Goal: Participate in discussion: Participate in discussion

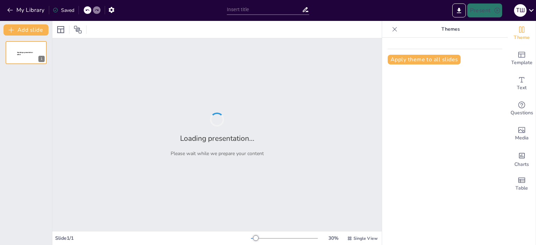
type input "Перший урок: Сценарій та ідеї для незабутнього старту"
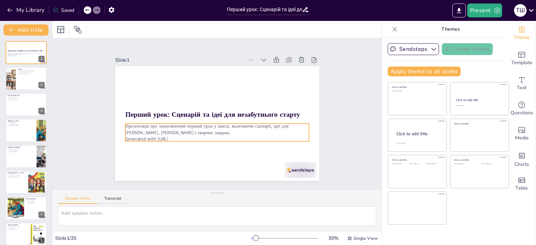
checkbox input "true"
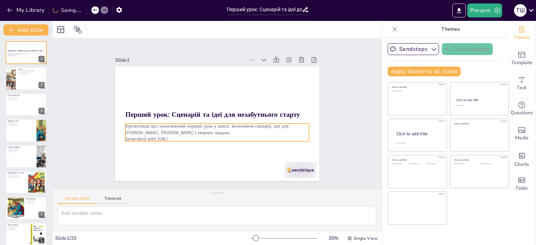
checkbox input "true"
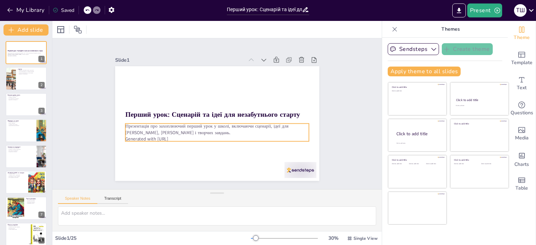
checkbox input "true"
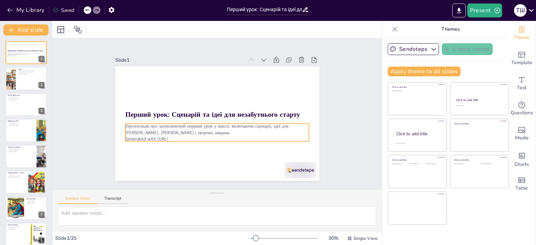
checkbox input "true"
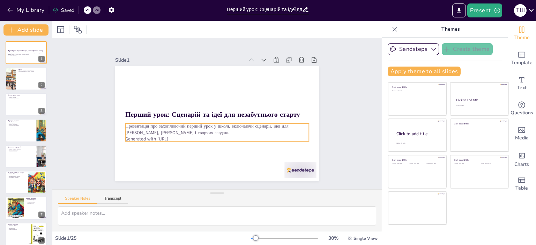
checkbox input "true"
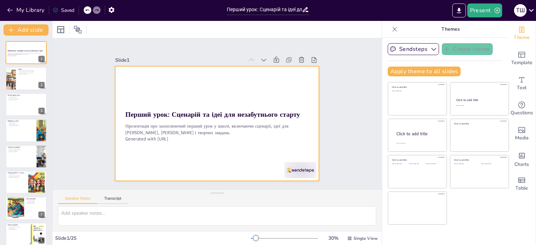
checkbox input "true"
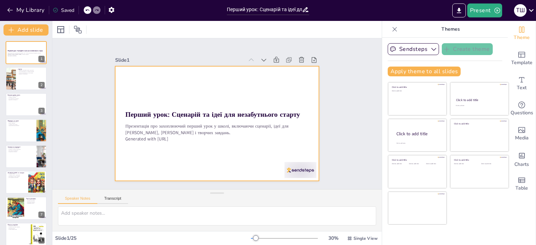
checkbox input "true"
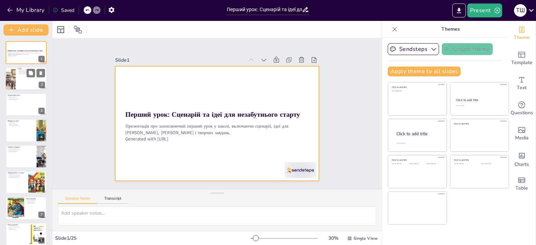
checkbox input "true"
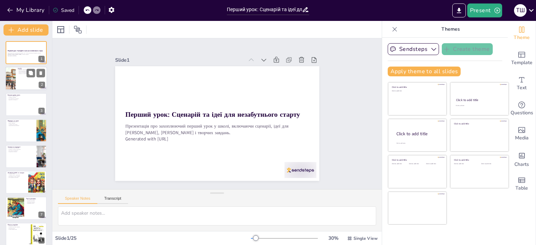
click at [34, 89] on div at bounding box center [26, 79] width 42 height 24
type textarea "[DATE] - це не просто початок навчального року, а момент, коли діти вперше стаю…"
checkbox input "true"
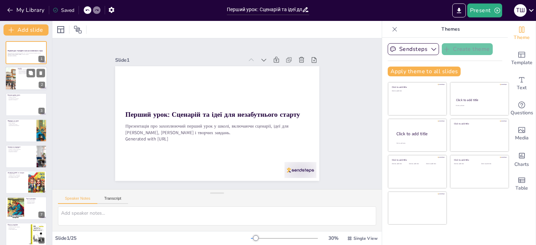
checkbox input "true"
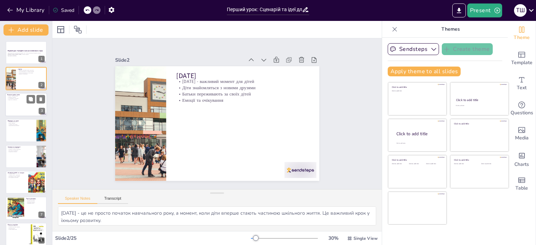
checkbox input "true"
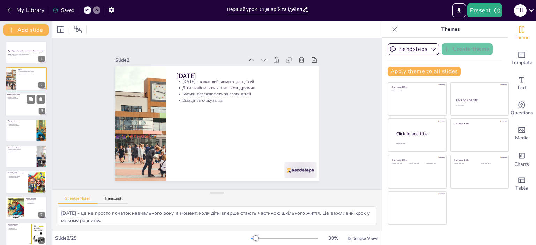
checkbox input "true"
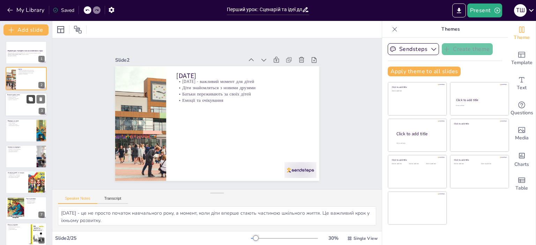
checkbox input "true"
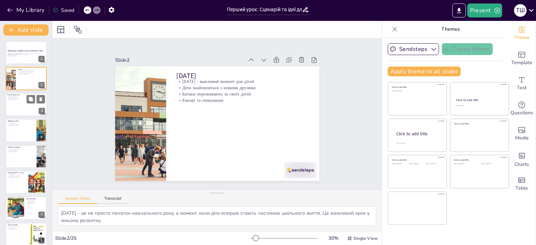
checkbox input "true"
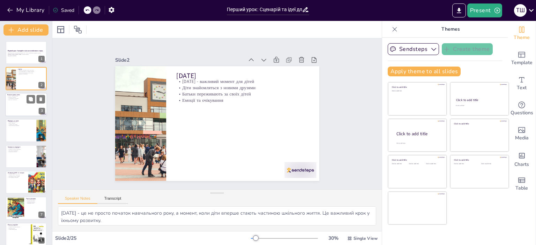
checkbox input "true"
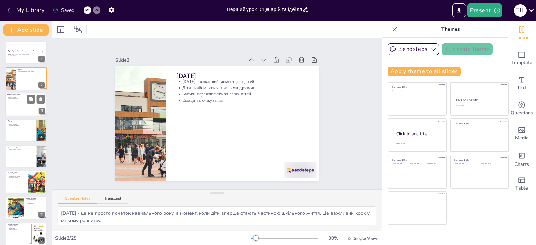
checkbox input "true"
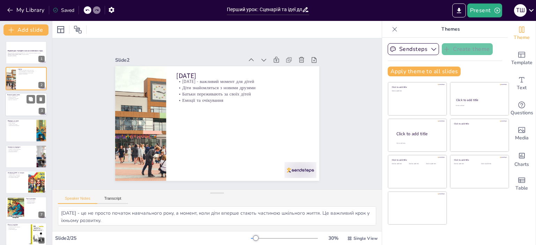
checkbox input "true"
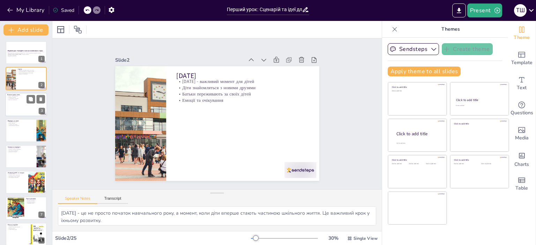
click at [21, 106] on div at bounding box center [26, 105] width 42 height 24
type textarea "Уявлення про школу як казкову країну допомагає дітям сприймати навчання як захо…"
checkbox input "true"
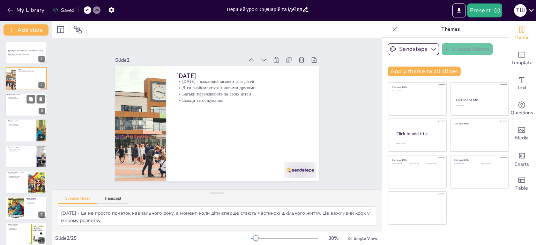
checkbox input "true"
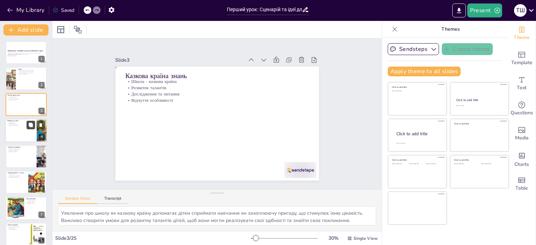
checkbox input "true"
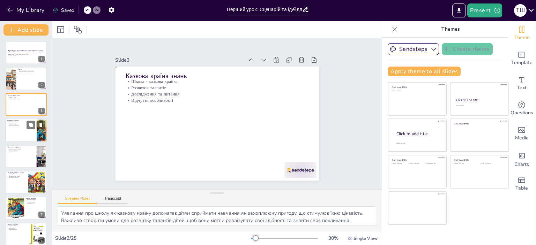
click at [32, 130] on div at bounding box center [26, 131] width 42 height 24
type textarea "Інтерактивність є важливою складовою навчального процесу, адже вона залучає діт…"
checkbox input "true"
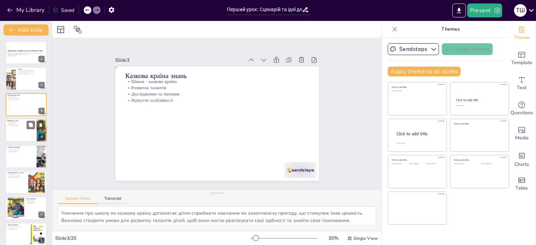
checkbox input "true"
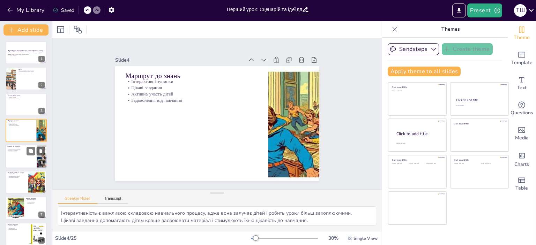
checkbox input "true"
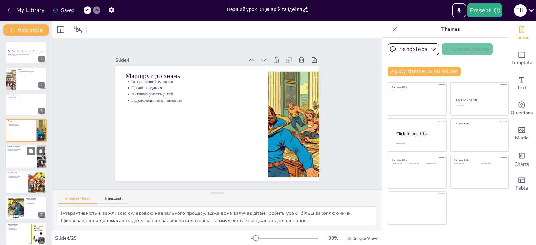
checkbox input "true"
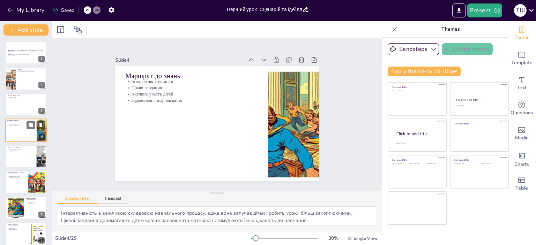
checkbox input "true"
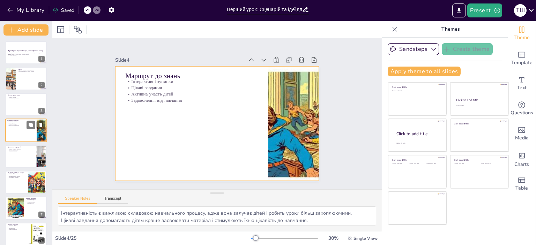
checkbox input "true"
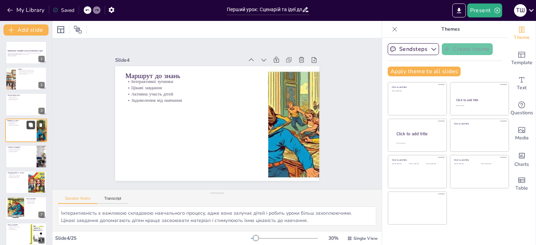
checkbox input "true"
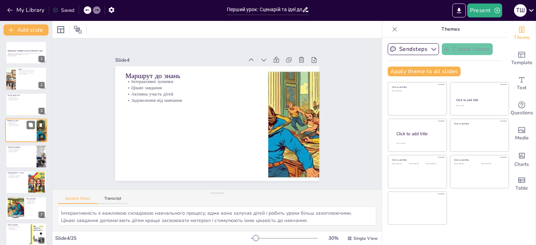
checkbox input "true"
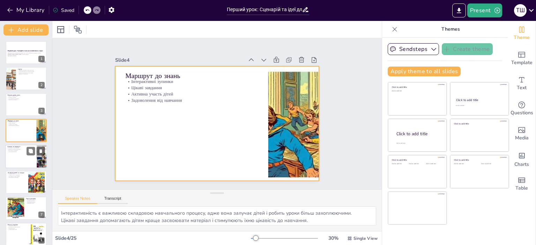
checkbox input "true"
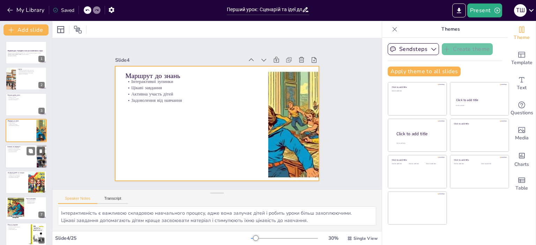
checkbox input "true"
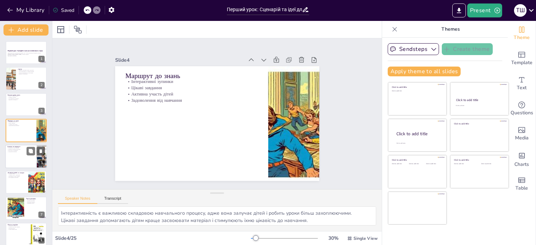
click at [23, 162] on div at bounding box center [26, 157] width 42 height 24
type textarea "Кожна зупинка створює нові можливості для навчання, що допомагає дітям розширит…"
checkbox input "true"
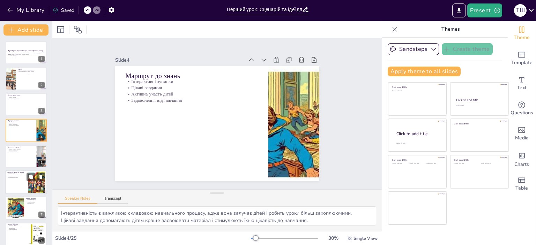
checkbox input "true"
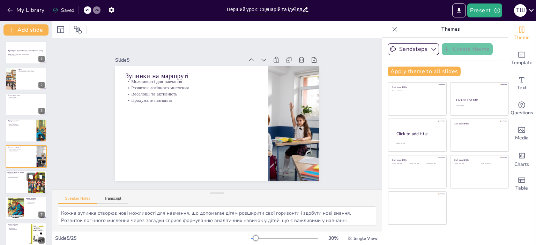
checkbox input "true"
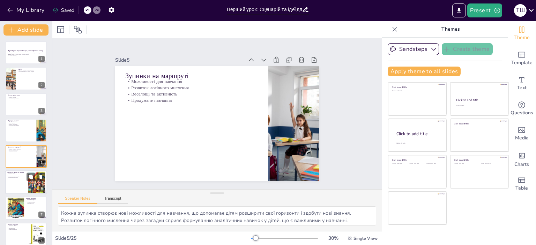
checkbox input "true"
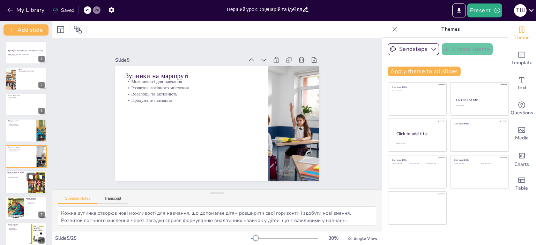
scroll to position [16, 0]
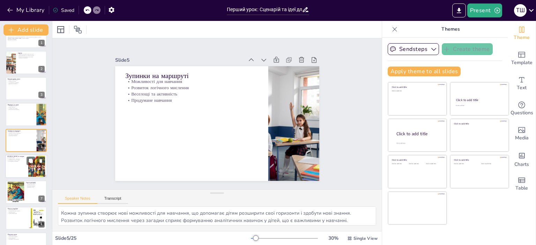
click at [21, 175] on div at bounding box center [26, 166] width 42 height 24
type textarea "Розвиток уваги через [PERSON_NAME] допомагає дітям зосередитися на навчанні і п…"
checkbox input "true"
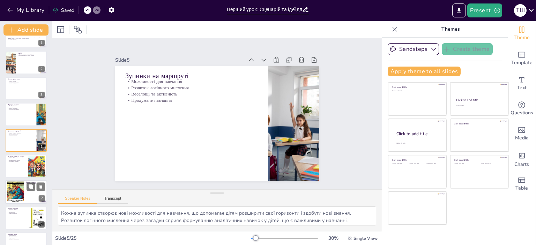
checkbox input "true"
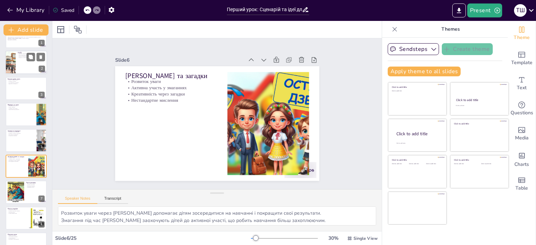
checkbox input "true"
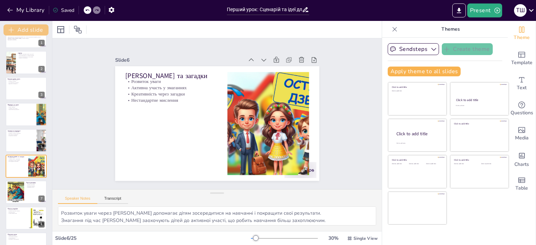
checkbox input "true"
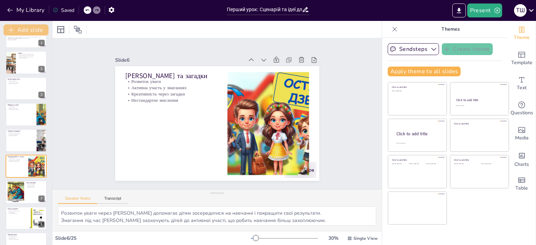
scroll to position [42, 0]
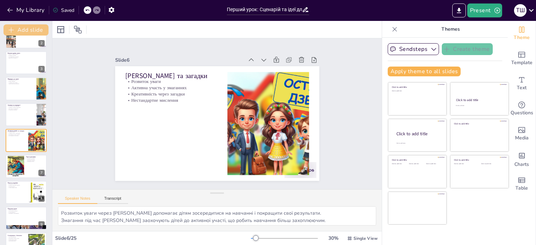
checkbox input "true"
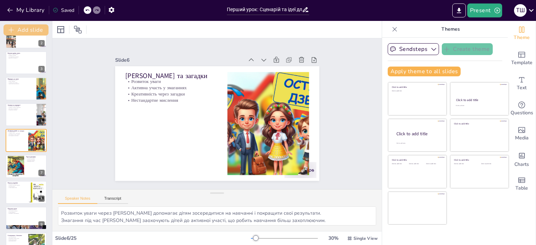
checkbox input "true"
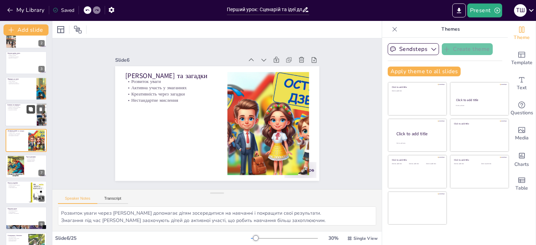
checkbox input "true"
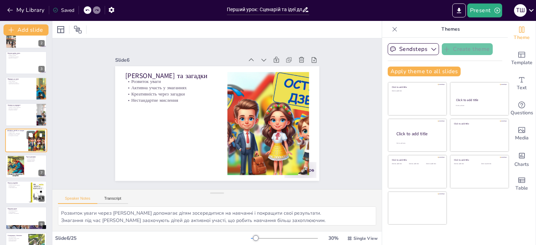
checkbox input "true"
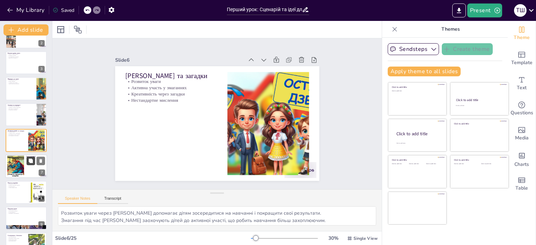
checkbox input "true"
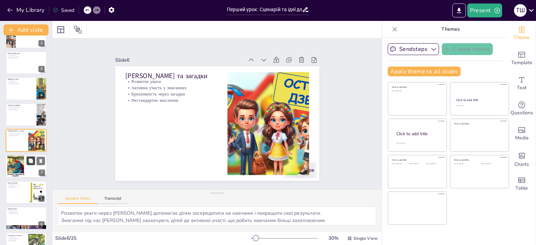
checkbox input "true"
click at [20, 198] on div at bounding box center [26, 193] width 42 height 24
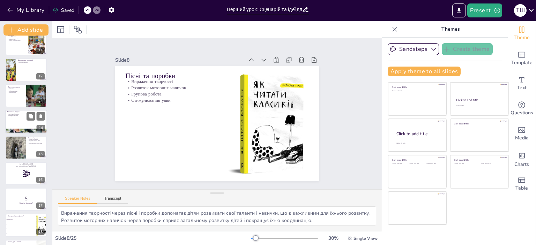
scroll to position [373, 0]
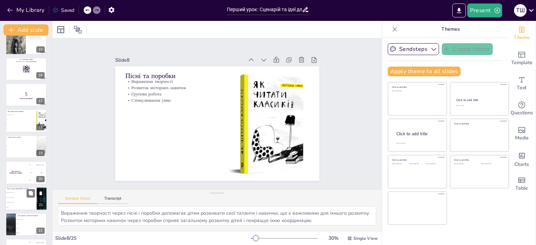
click at [21, 198] on li "[GEOGRAPHIC_DATA]" at bounding box center [20, 197] width 31 height 5
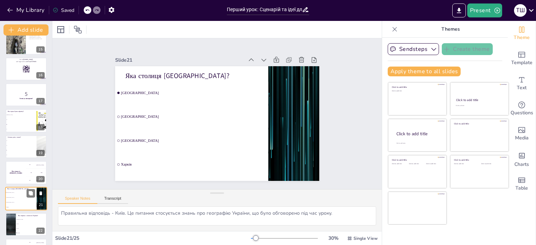
scroll to position [431, 0]
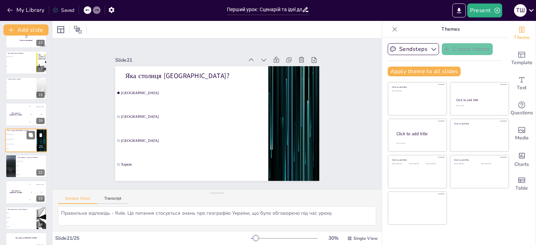
click at [16, 145] on li "[GEOGRAPHIC_DATA]" at bounding box center [20, 144] width 31 height 5
click at [18, 106] on div "The winner is [PERSON_NAME]" at bounding box center [15, 115] width 21 height 24
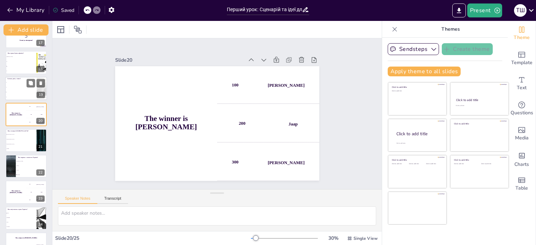
scroll to position [405, 0]
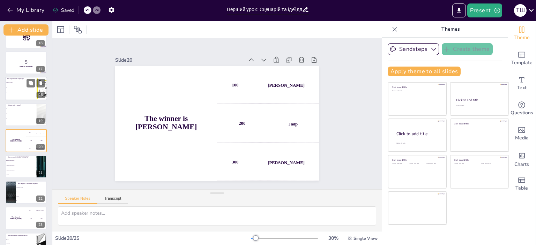
click at [13, 87] on span "Б" at bounding box center [21, 87] width 30 height 1
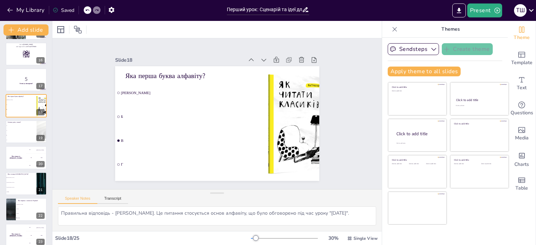
scroll to position [447, 0]
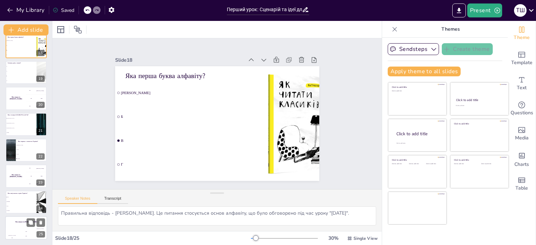
click at [20, 225] on div "The winner is [PERSON_NAME]" at bounding box center [26, 222] width 42 height 12
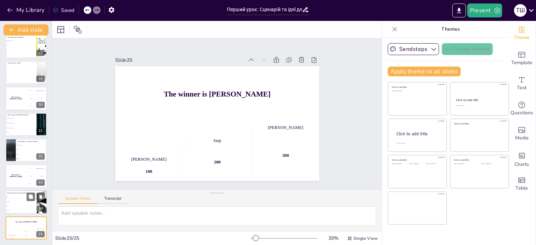
click at [15, 199] on li "Вареники" at bounding box center [20, 201] width 31 height 5
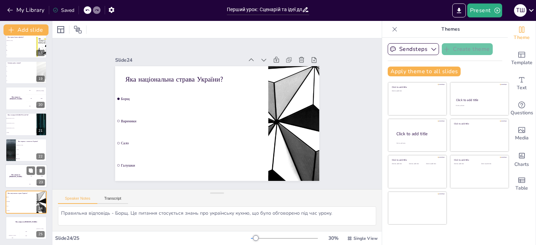
click at [8, 171] on div "The winner is [PERSON_NAME]" at bounding box center [15, 177] width 21 height 24
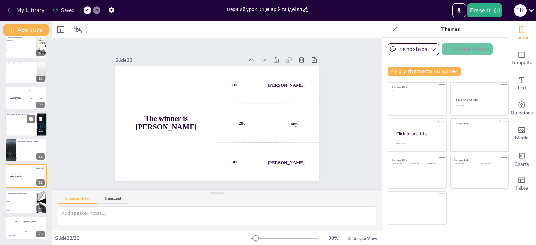
click at [12, 128] on li "[GEOGRAPHIC_DATA]" at bounding box center [20, 128] width 31 height 5
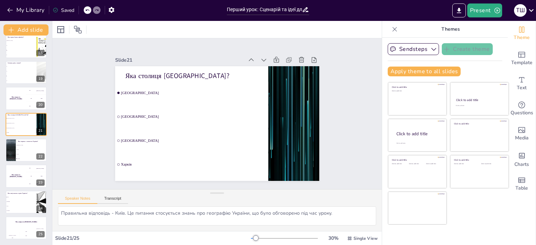
scroll to position [431, 0]
